Goal: Check status: Check status

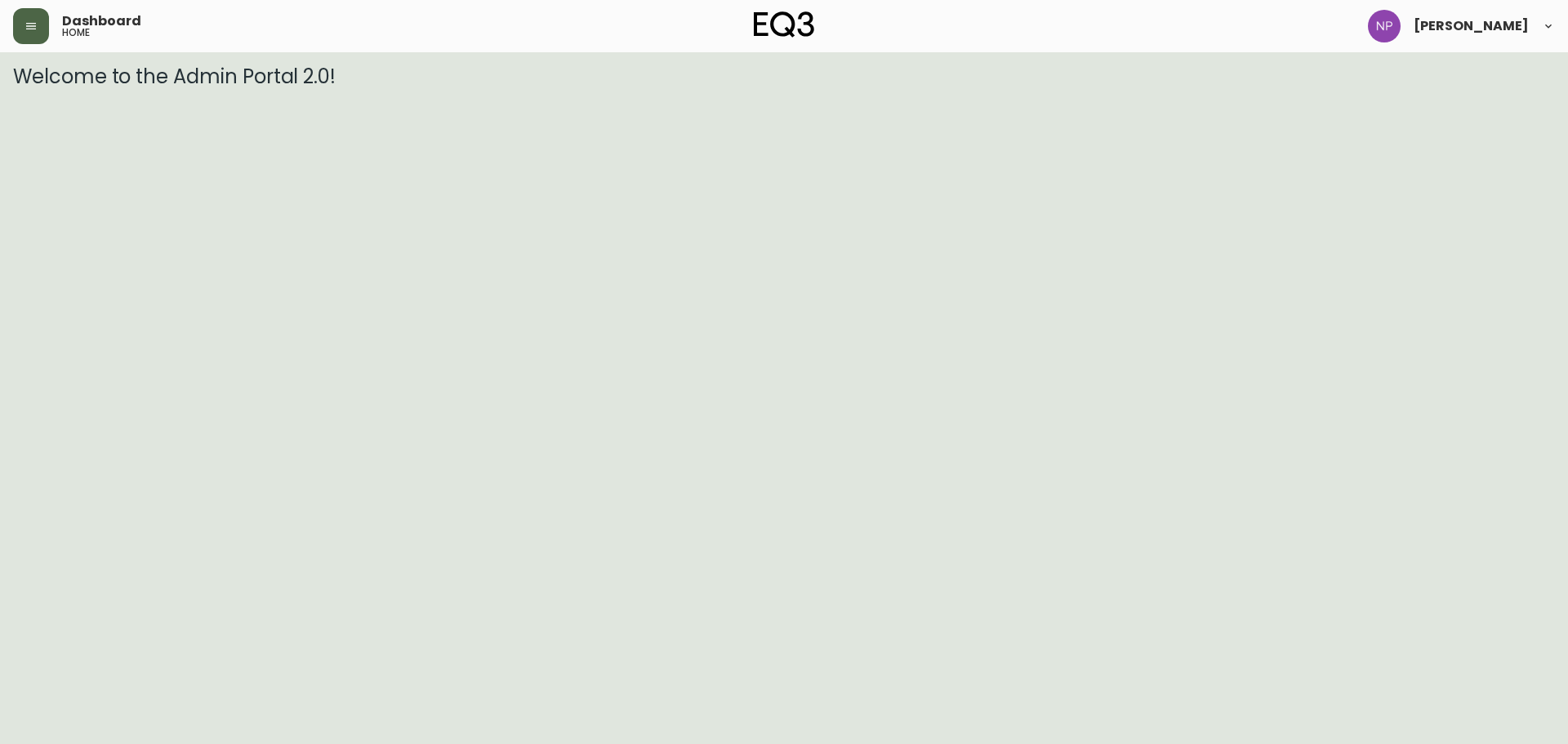
click at [35, 31] on icon "button" at bounding box center [31, 26] width 13 height 13
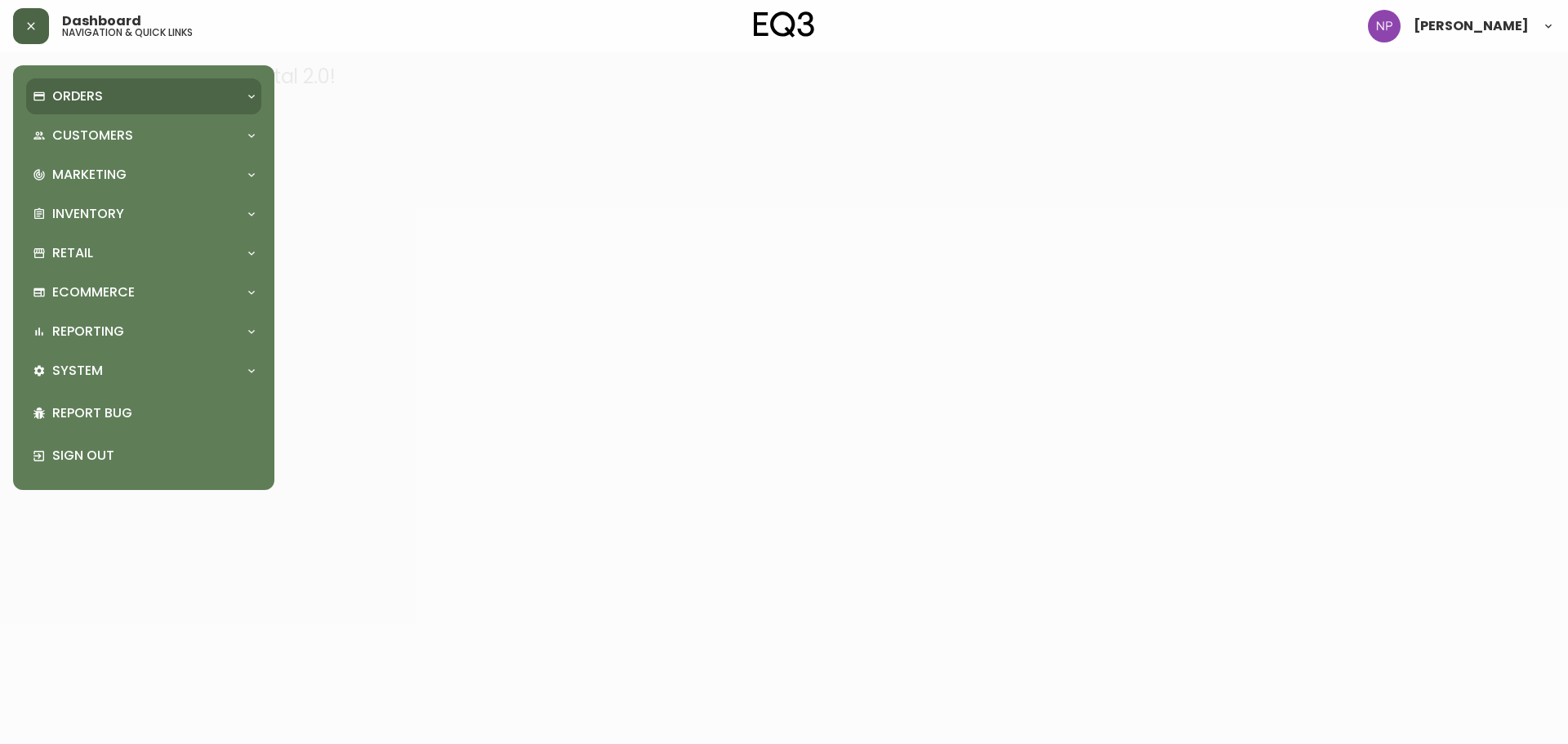
click at [71, 103] on p "Orders" at bounding box center [77, 96] width 51 height 18
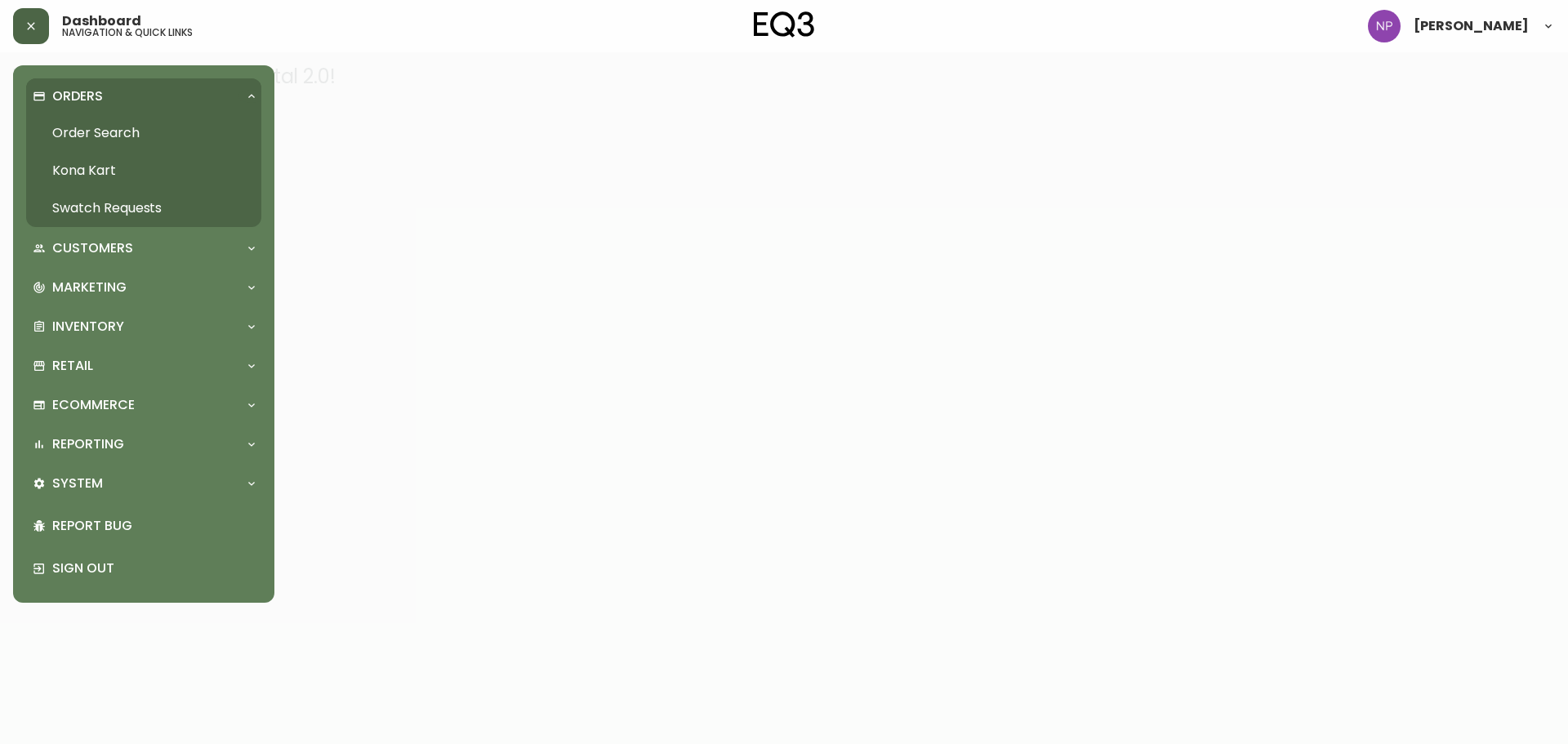
click at [79, 133] on link "Order Search" at bounding box center [143, 133] width 235 height 37
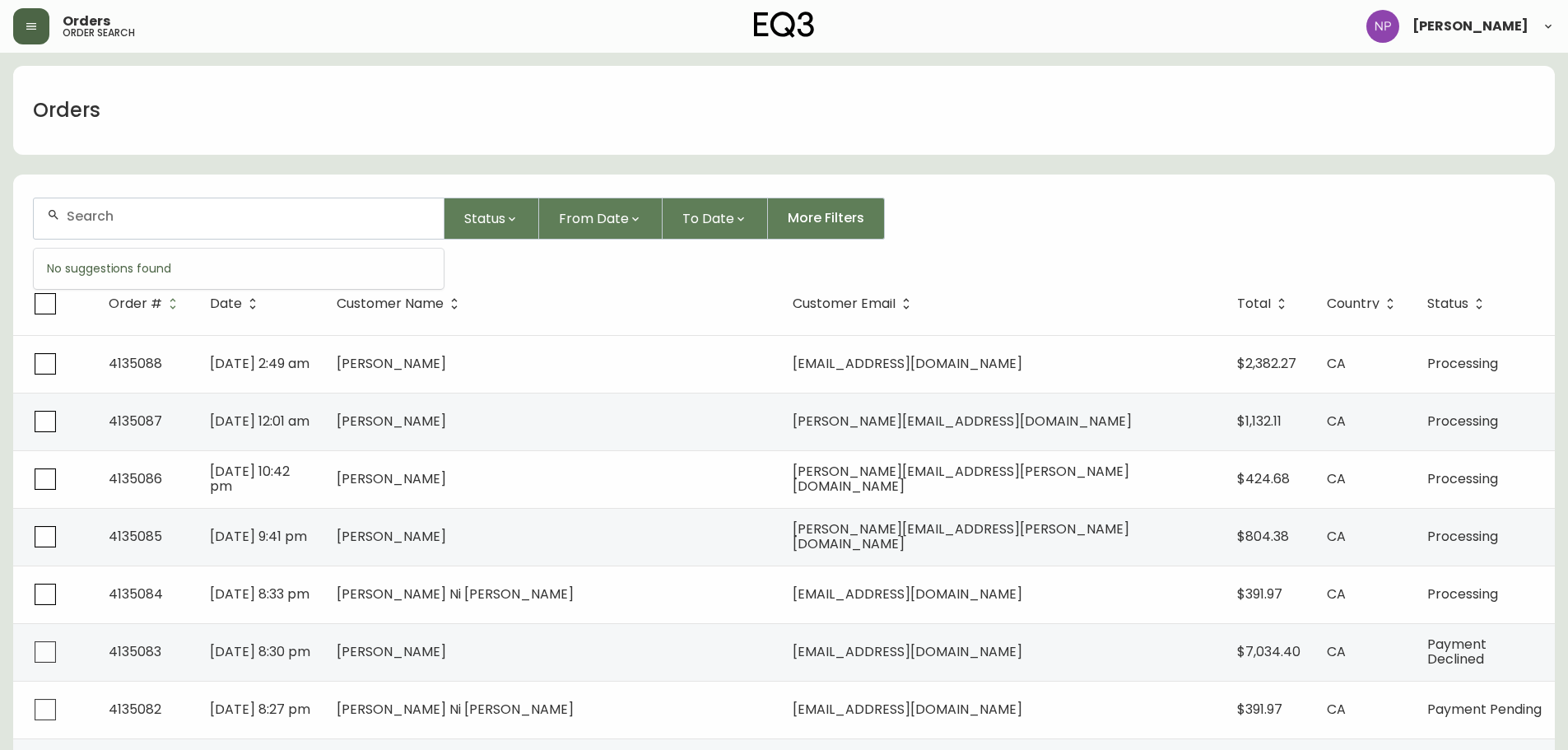
click at [155, 211] on input "text" at bounding box center [248, 215] width 364 height 15
click at [155, 210] on input "text" at bounding box center [248, 215] width 364 height 15
paste input "4134795"
type input "4134795"
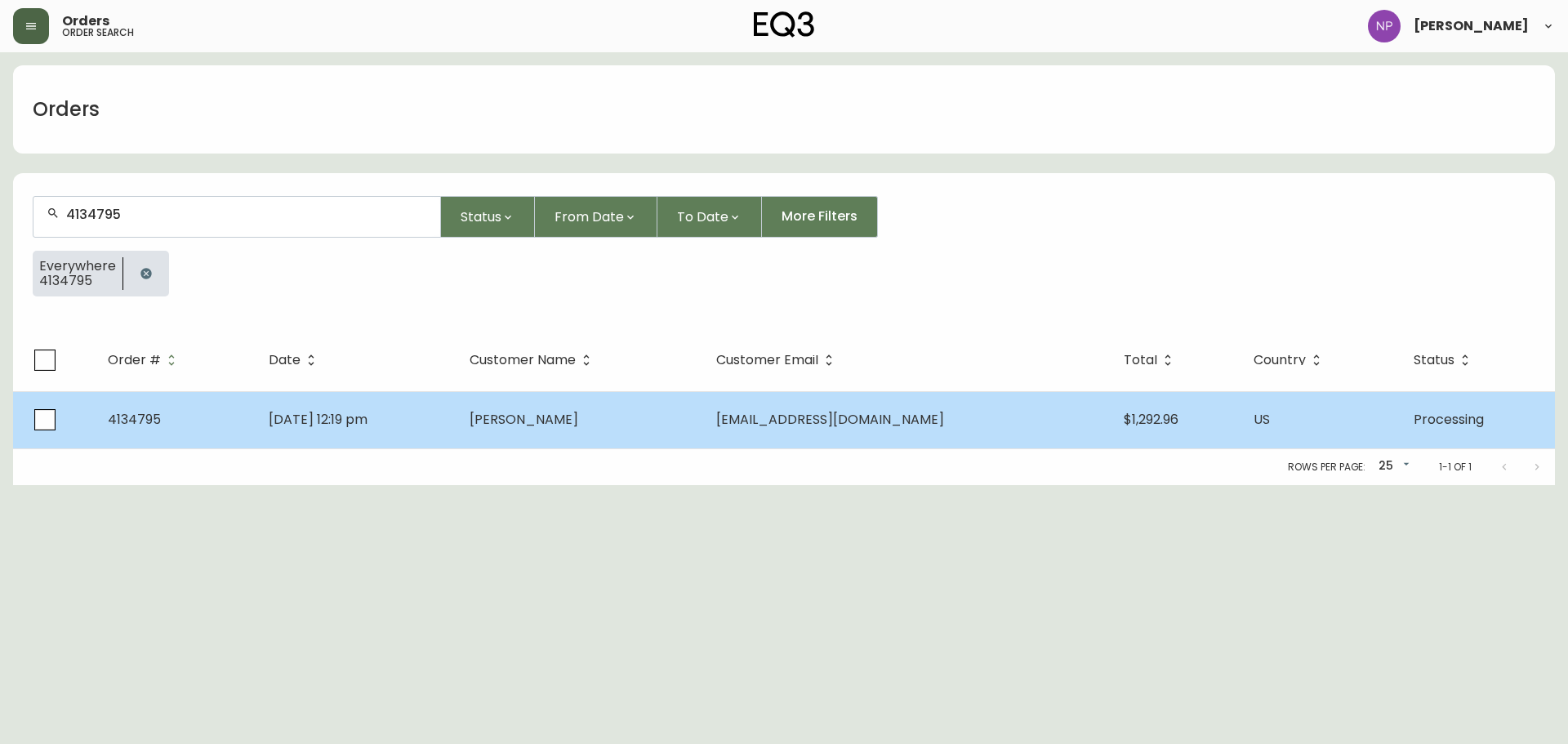
click at [457, 433] on td "[DATE] 12:19 pm" at bounding box center [356, 420] width 201 height 57
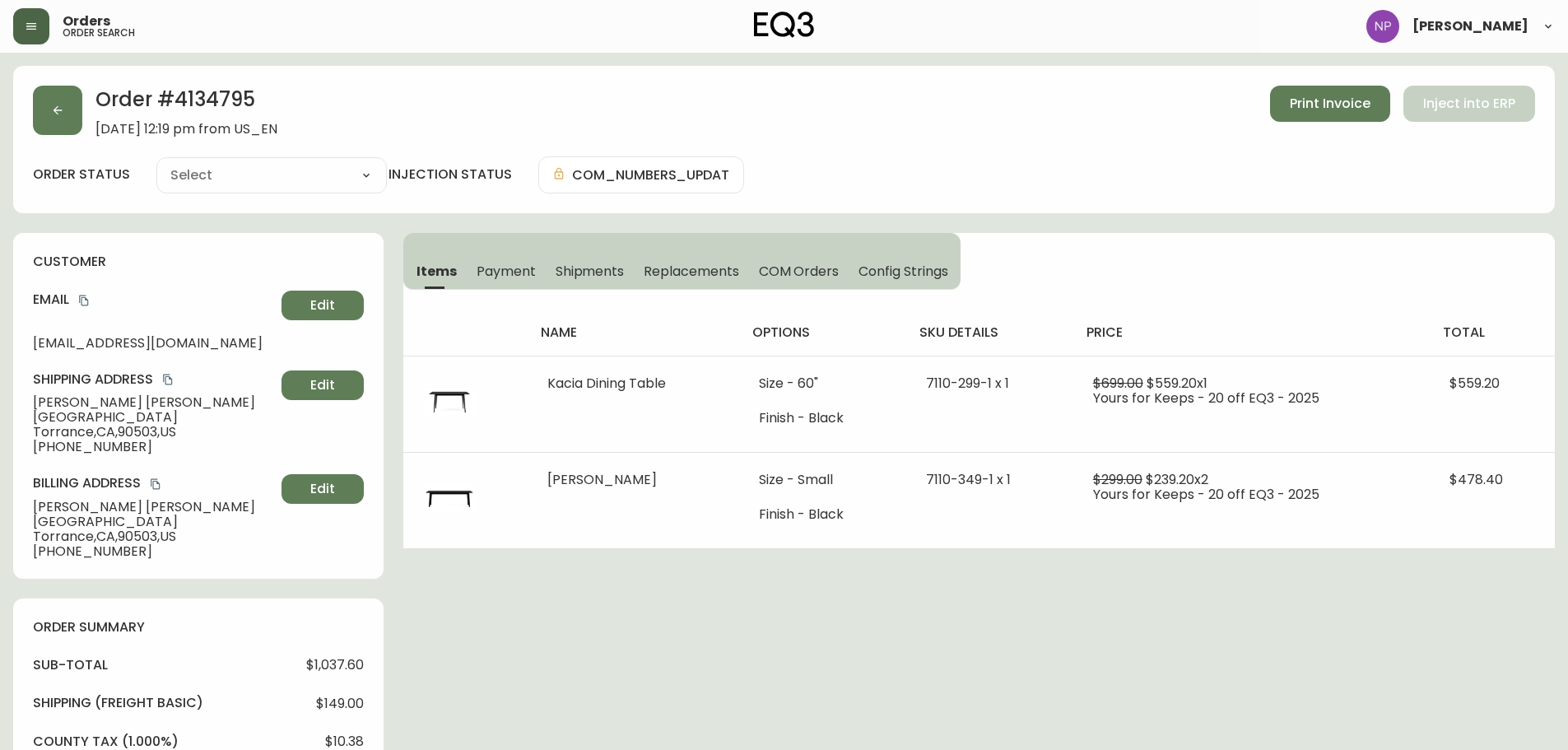
type input "Processing"
select select "PROCESSING"
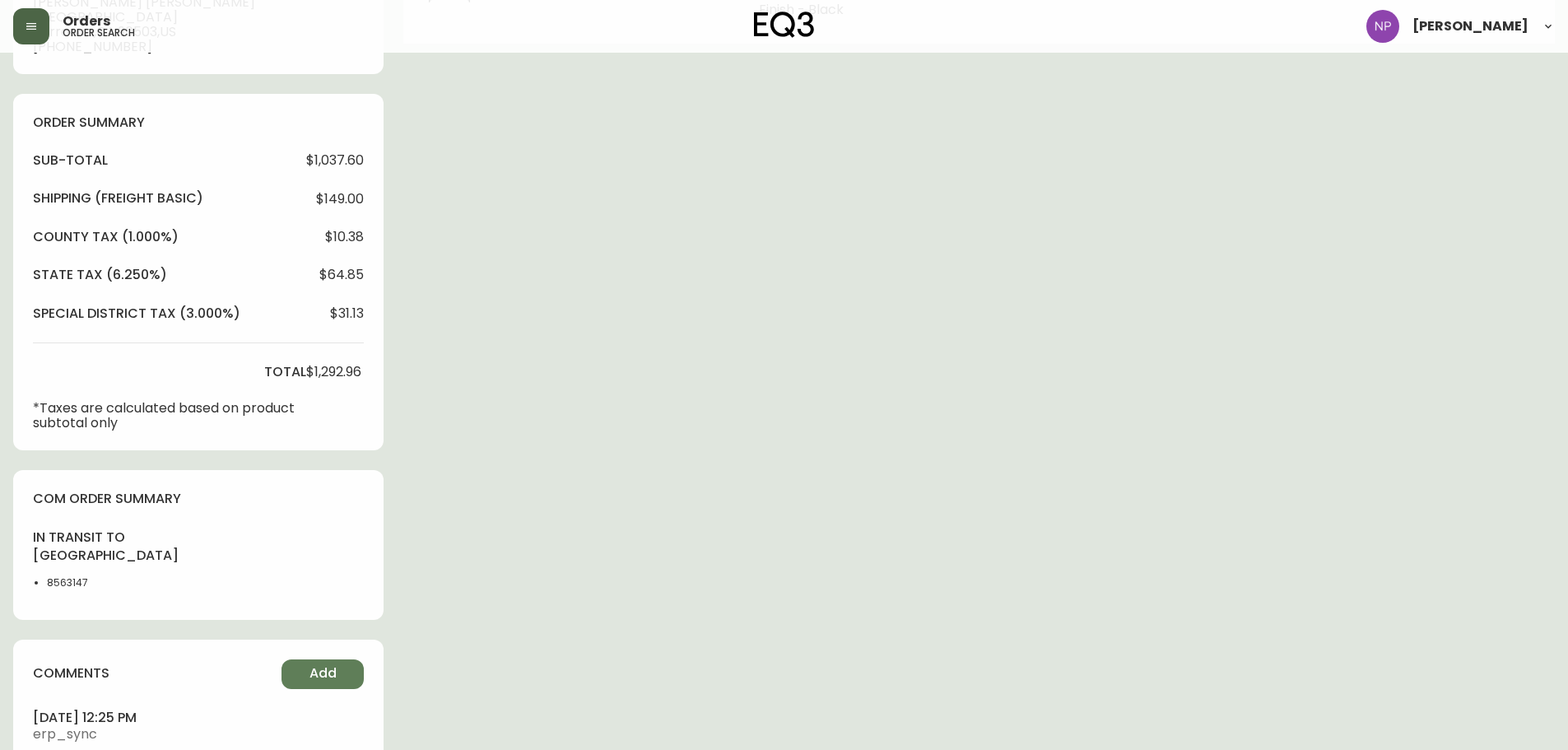
scroll to position [582, 0]
